Goal: Check status: Check status

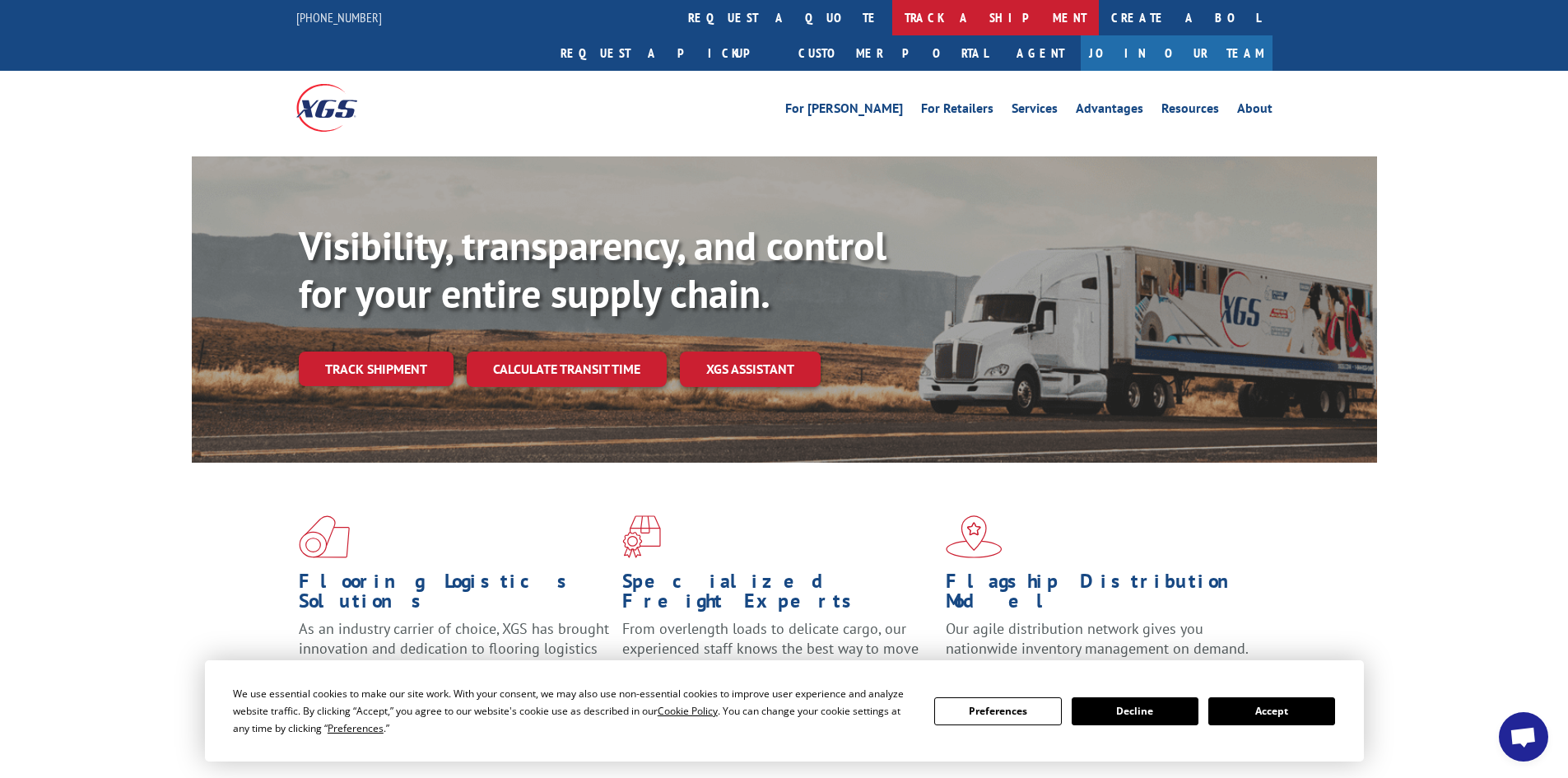
click at [892, 17] on link "track a shipment" at bounding box center [995, 17] width 207 height 36
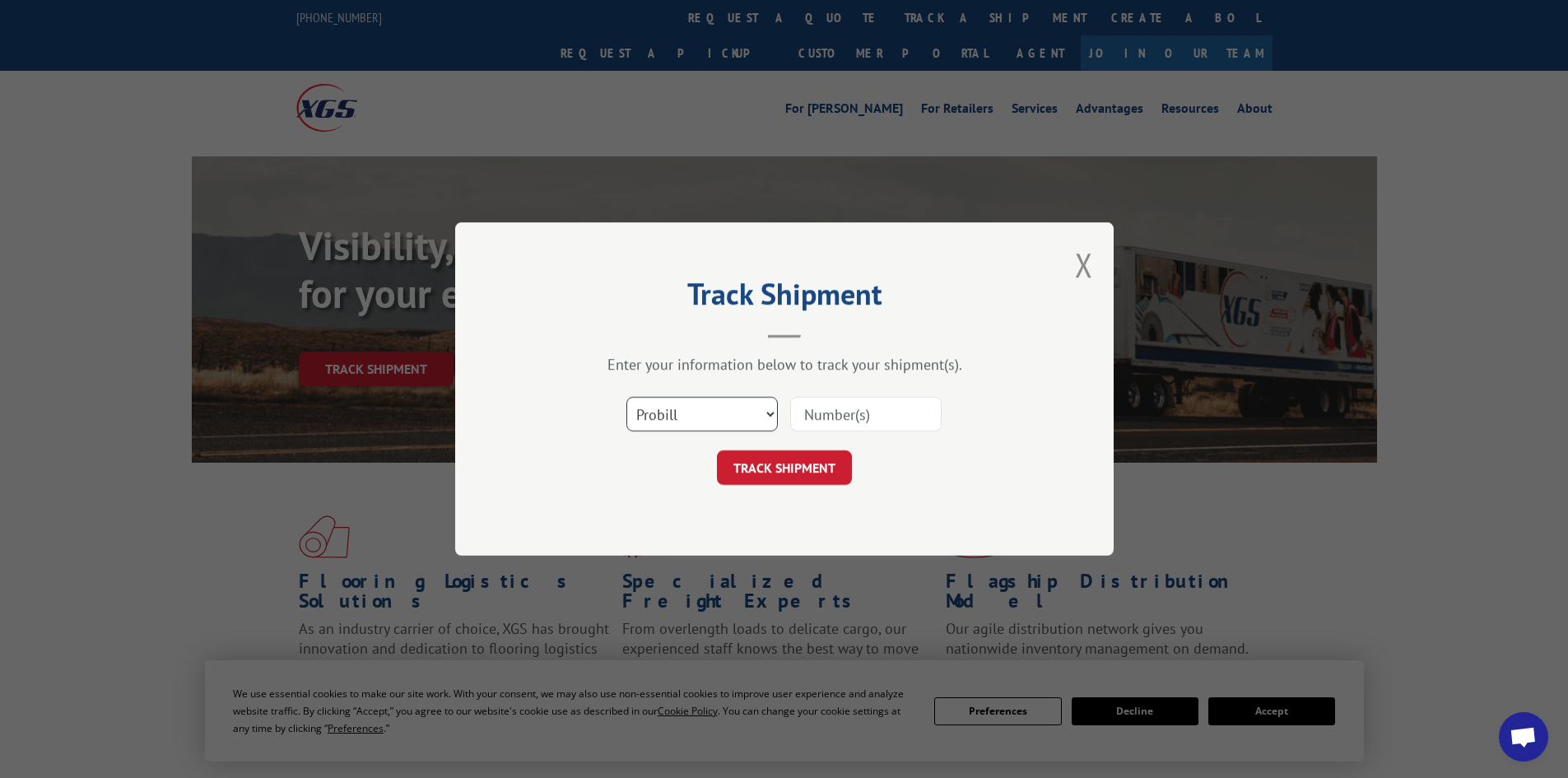
click at [726, 411] on select "Select category... Probill BOL PO" at bounding box center [703, 414] width 152 height 35
select select "bol"
click at [627, 397] on select "Select category... Probill BOL PO" at bounding box center [703, 414] width 152 height 35
click at [866, 405] on input at bounding box center [866, 414] width 152 height 35
type input "5410764"
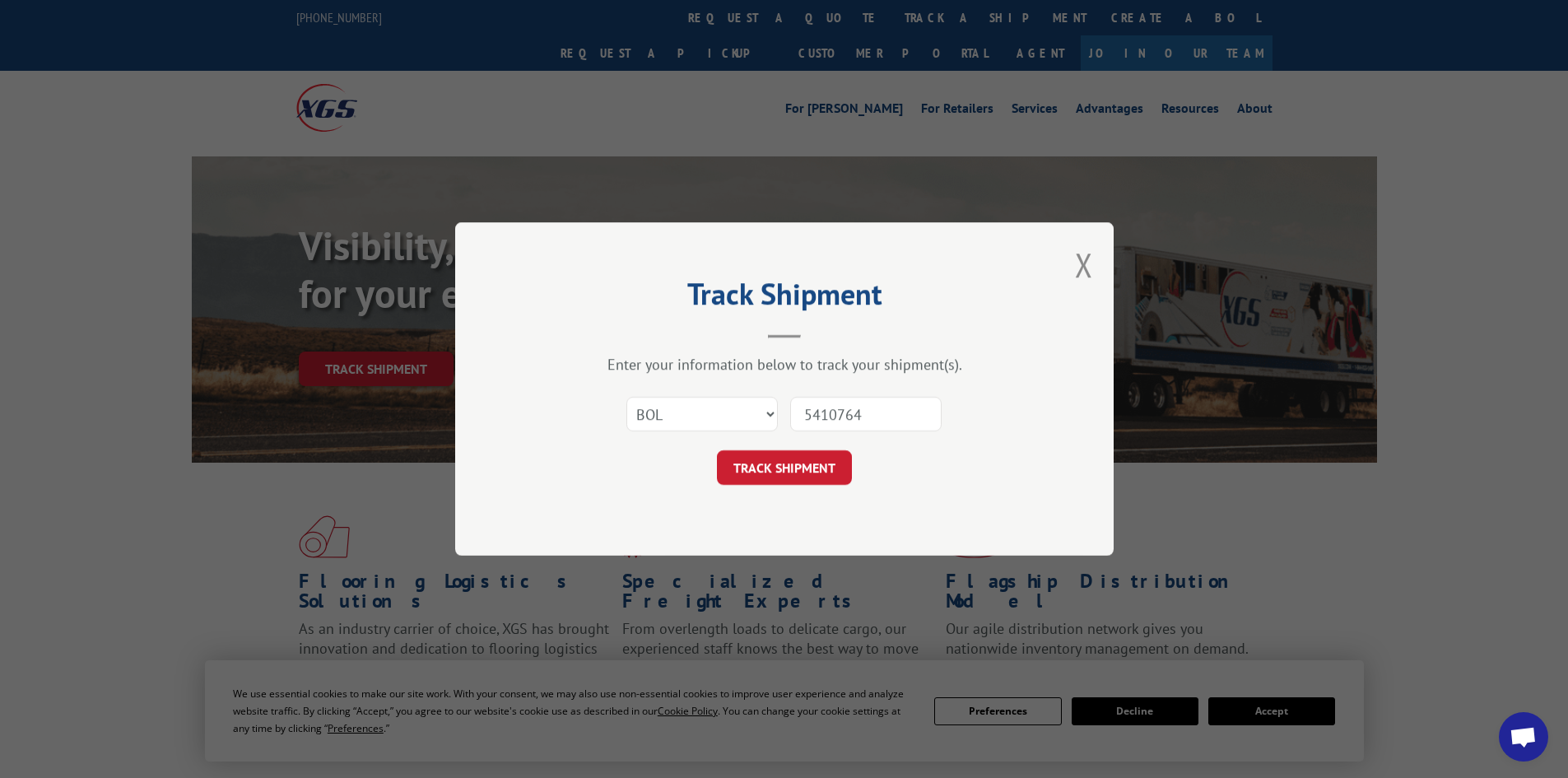
click button "TRACK SHIPMENT" at bounding box center [784, 467] width 135 height 35
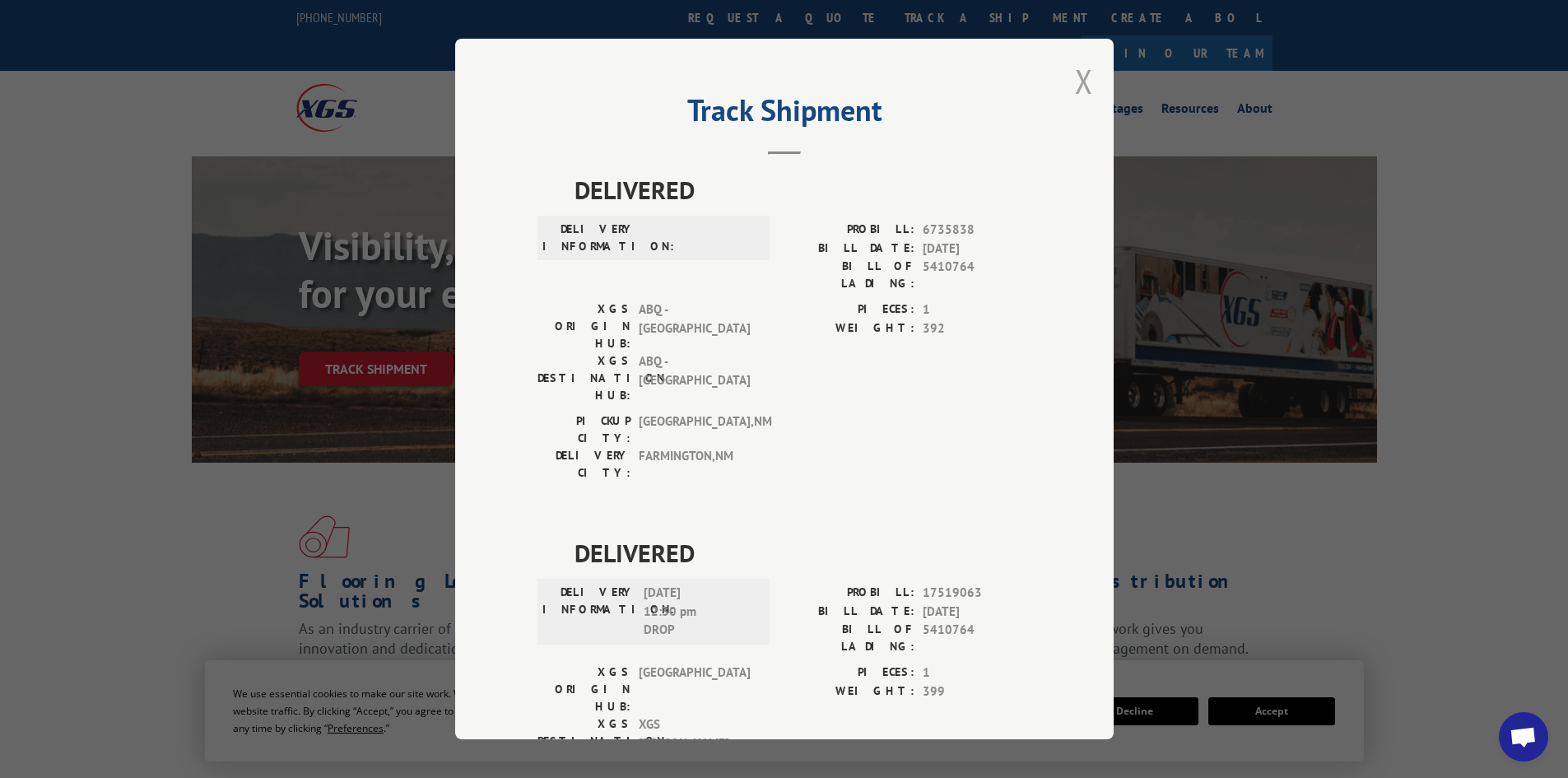
click at [1079, 84] on button "Close modal" at bounding box center [1083, 81] width 18 height 43
